Goal: Transaction & Acquisition: Subscribe to service/newsletter

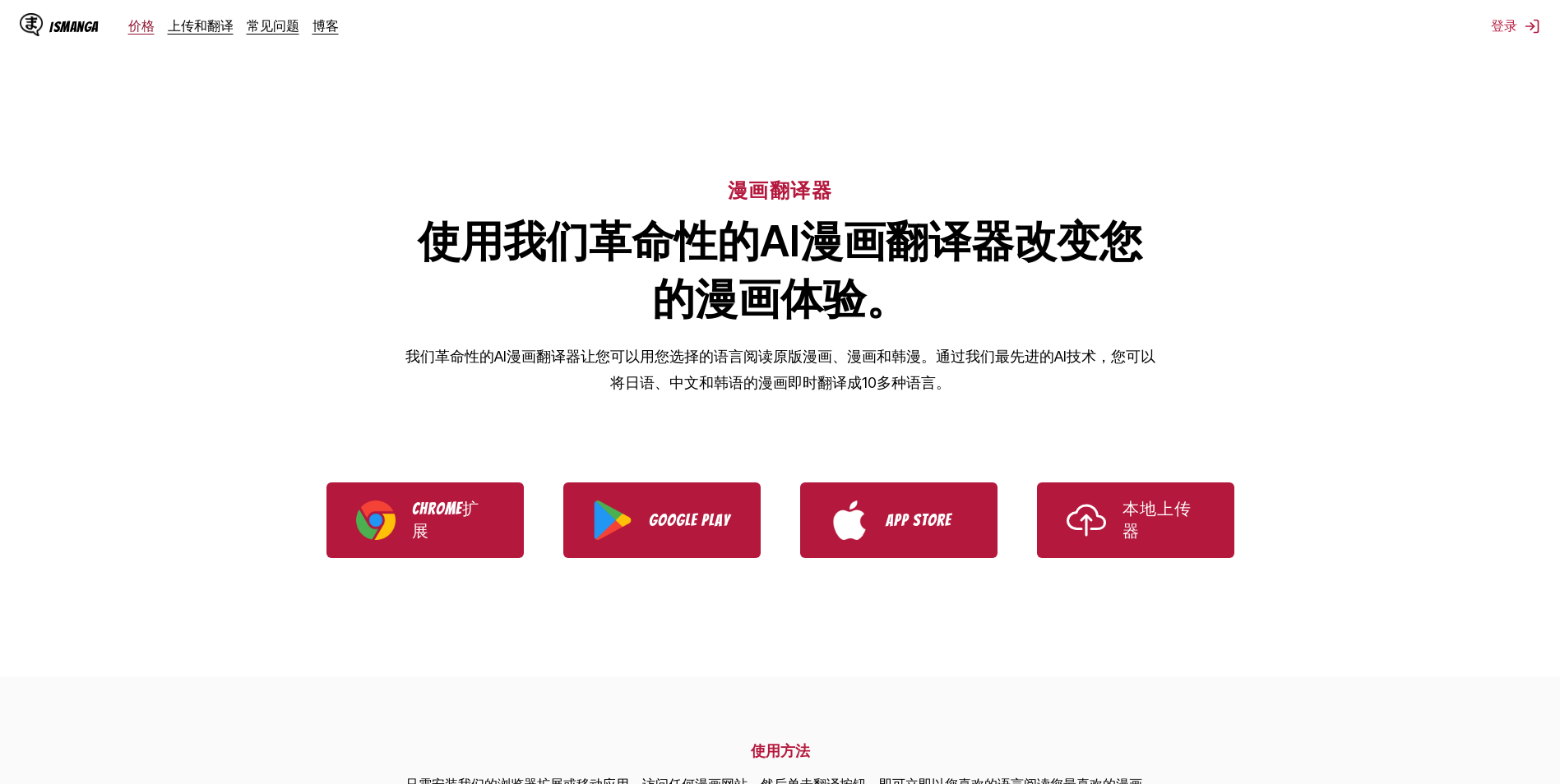
click at [135, 21] on link "价格" at bounding box center [141, 25] width 27 height 17
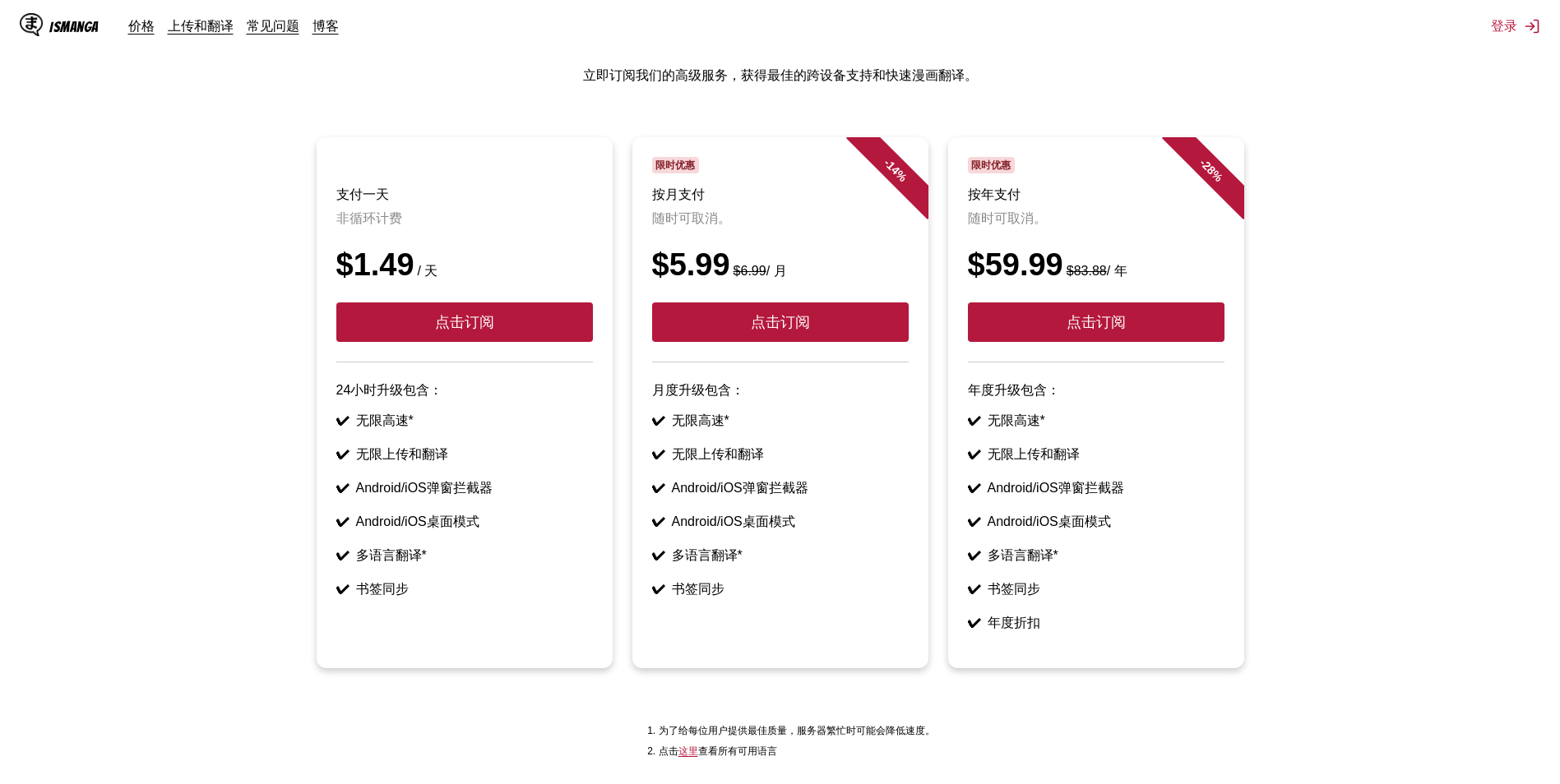
scroll to position [19, 0]
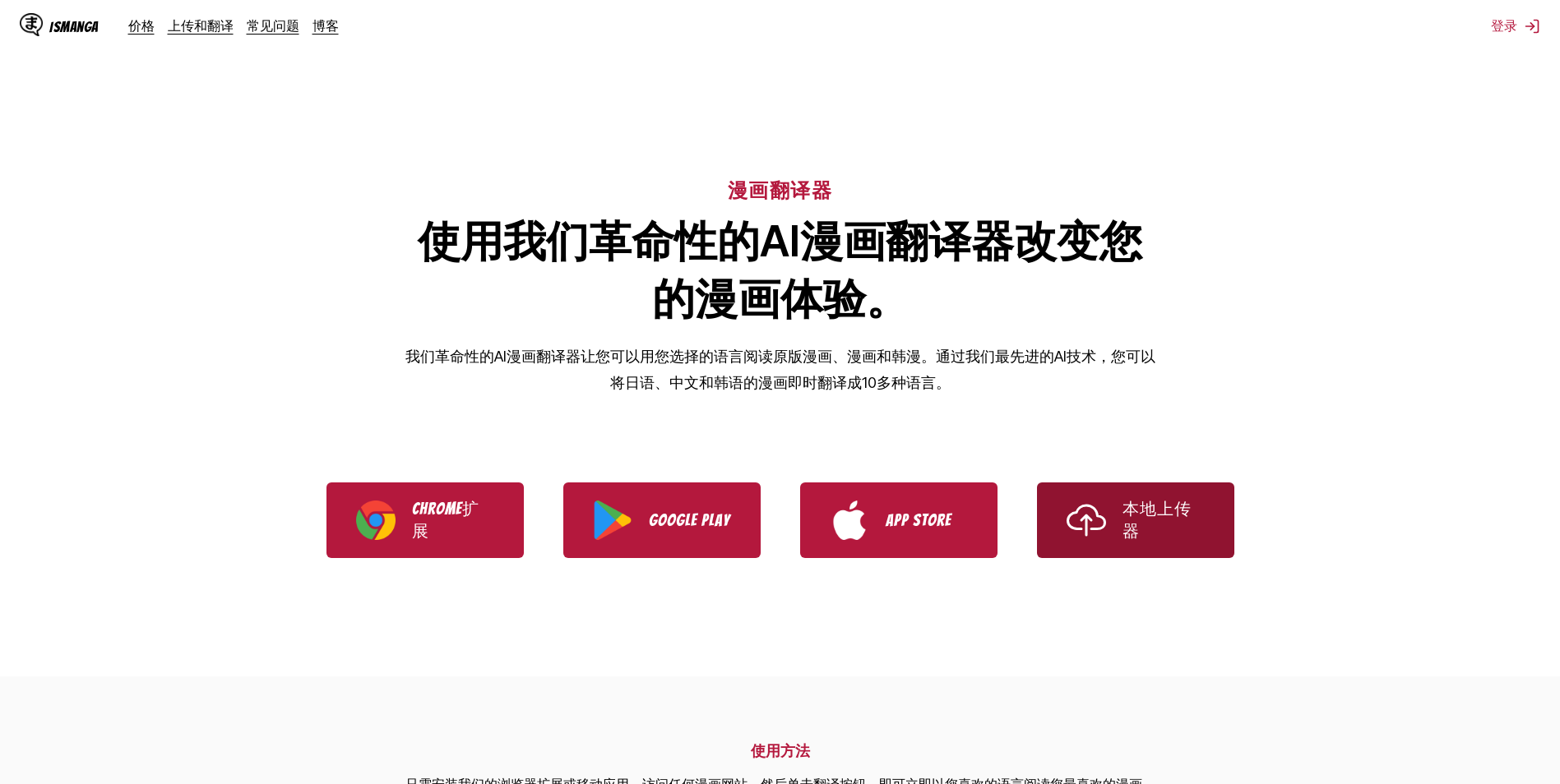
click at [1139, 533] on p "本地上传器" at bounding box center [1164, 520] width 83 height 44
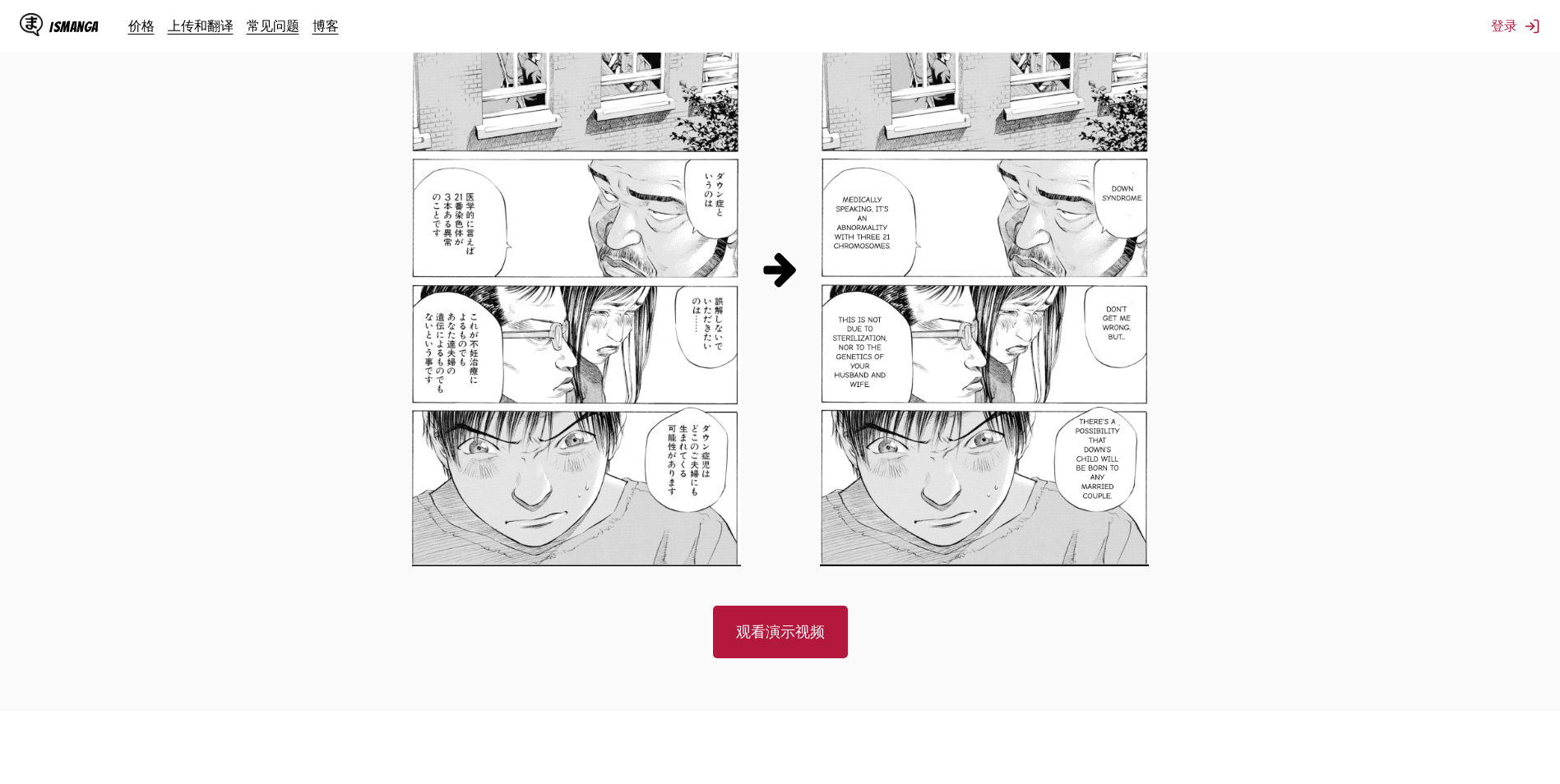
scroll to position [904, 0]
